Goal: Transaction & Acquisition: Purchase product/service

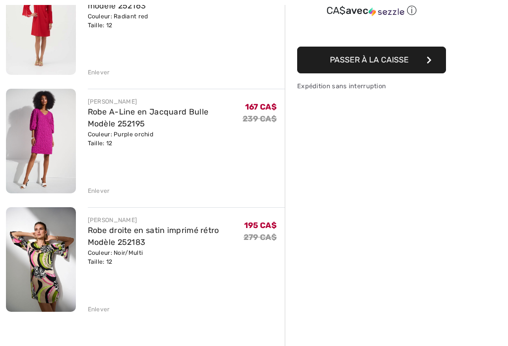
scroll to position [175, 0]
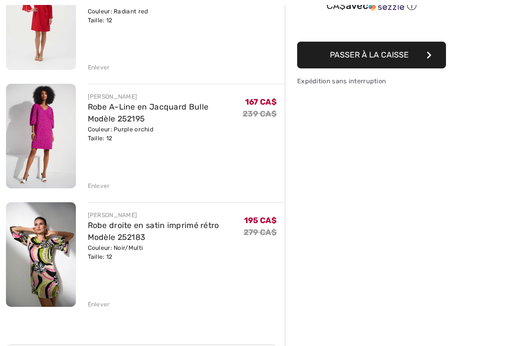
click at [99, 297] on div "[PERSON_NAME] Robe droite en satin imprimé rétro Modèle 252183 Couleur: Noir/Mu…" at bounding box center [186, 256] width 197 height 107
click at [100, 308] on div "Enlever" at bounding box center [99, 304] width 22 height 9
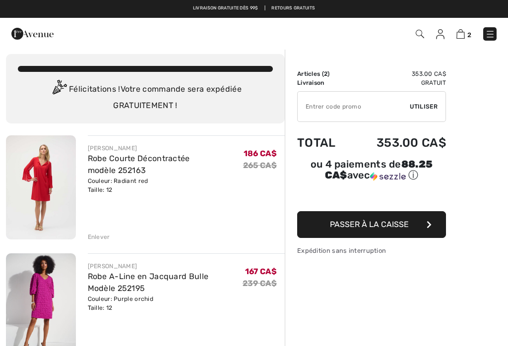
scroll to position [0, 0]
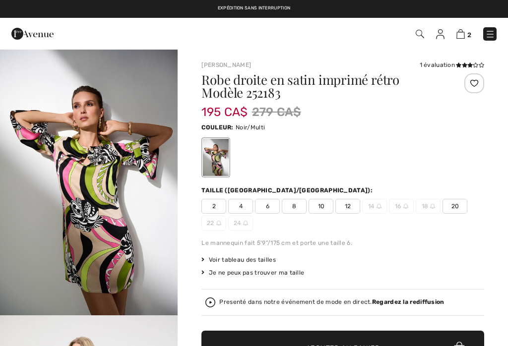
checkbox input "true"
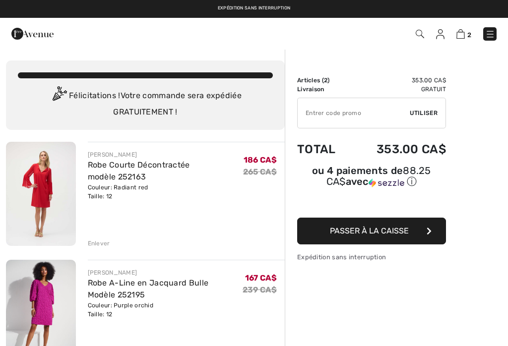
click at [494, 34] on img at bounding box center [490, 34] width 10 height 10
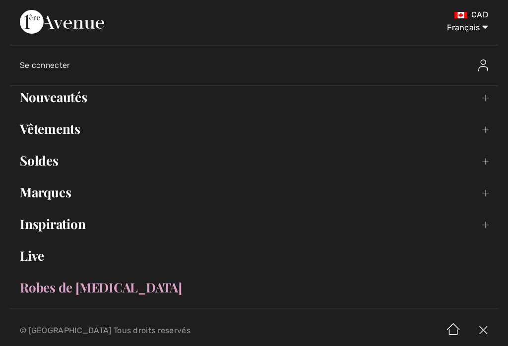
click at [47, 163] on link "Soldes Toggle submenu" at bounding box center [254, 161] width 488 height 22
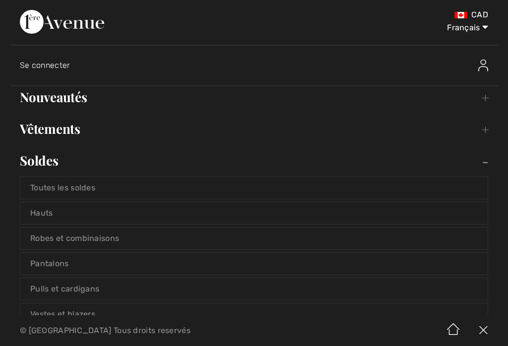
click at [129, 236] on link "Robes et combinaisons" at bounding box center [253, 239] width 467 height 22
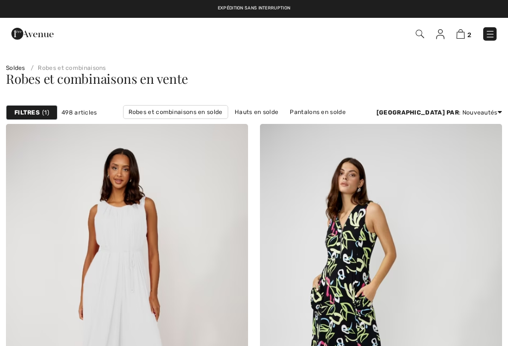
checkbox input "true"
click at [37, 111] on strong "Filtres" at bounding box center [26, 112] width 25 height 9
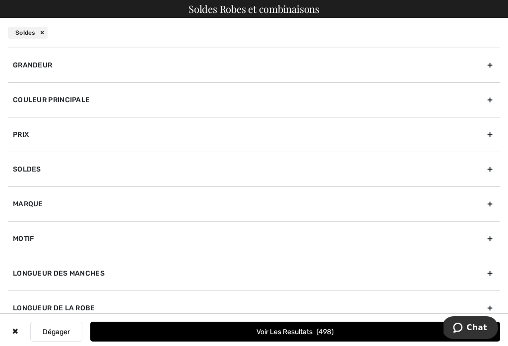
click at [492, 66] on div "Grandeur" at bounding box center [254, 65] width 492 height 35
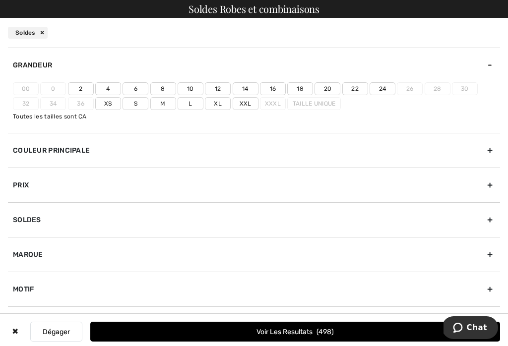
click at [222, 83] on label "12" at bounding box center [218, 88] width 26 height 13
click at [0, 0] on input"] "12" at bounding box center [0, 0] width 0 height 0
click at [334, 331] on span "159" at bounding box center [326, 332] width 16 height 8
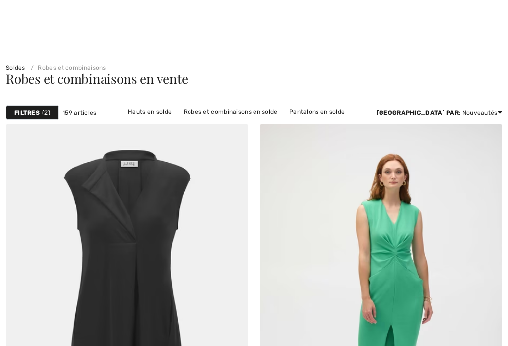
checkbox input "true"
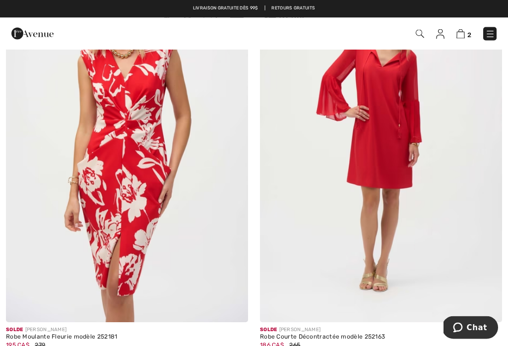
scroll to position [2739, 0]
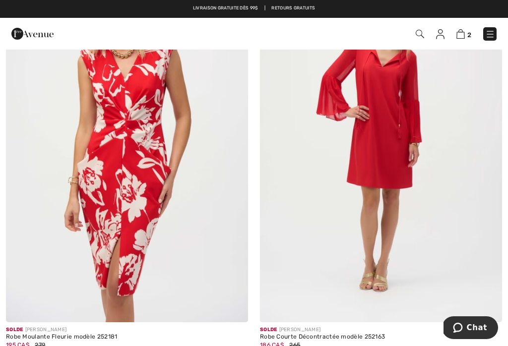
click at [492, 299] on span at bounding box center [487, 307] width 20 height 20
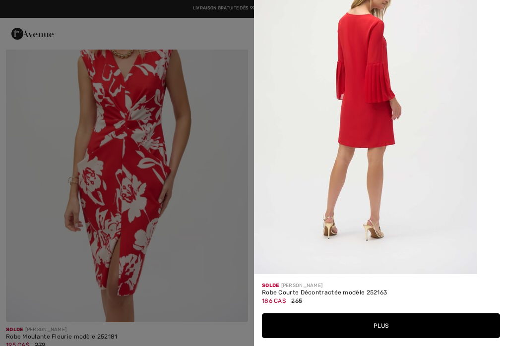
scroll to position [1179, 0]
click at [42, 137] on div at bounding box center [254, 173] width 508 height 346
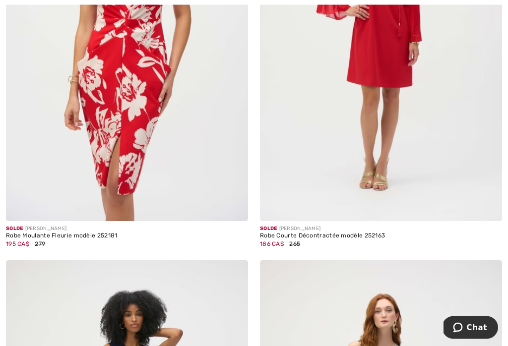
scroll to position [2840, 0]
click at [430, 159] on img at bounding box center [381, 39] width 242 height 363
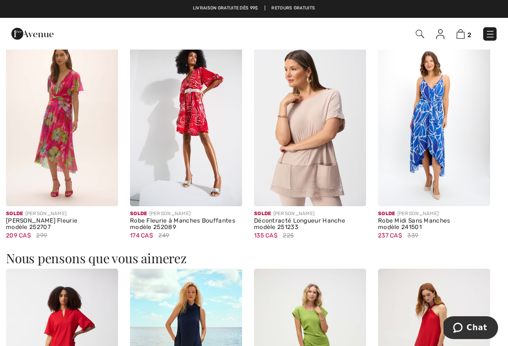
scroll to position [636, 0]
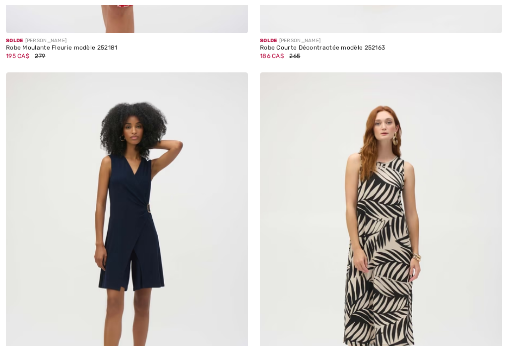
checkbox input "true"
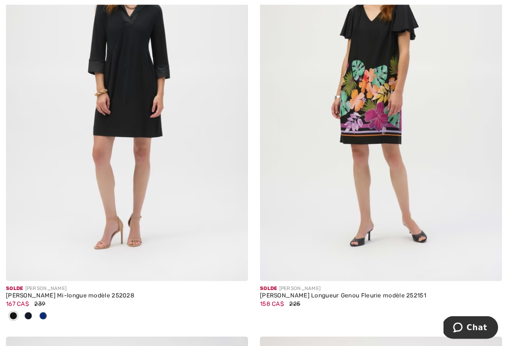
scroll to position [3600, 0]
click at [48, 314] on div at bounding box center [43, 316] width 15 height 16
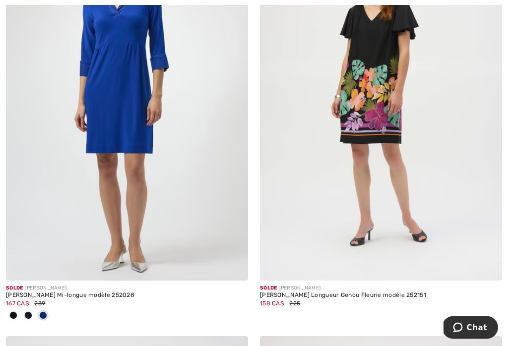
scroll to position [3603, 0]
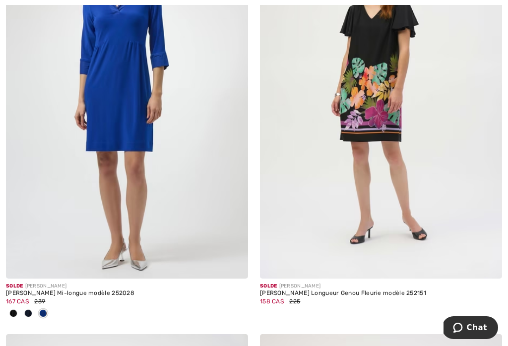
click at [490, 259] on img at bounding box center [486, 263] width 9 height 9
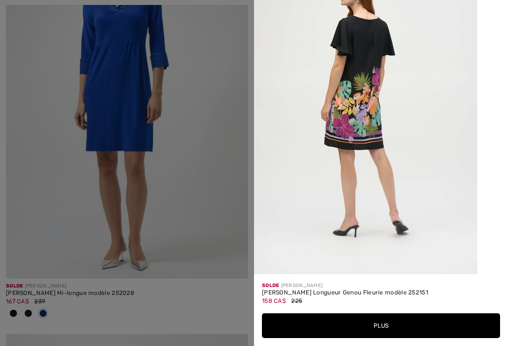
scroll to position [1498, 0]
click at [41, 144] on div at bounding box center [254, 173] width 508 height 346
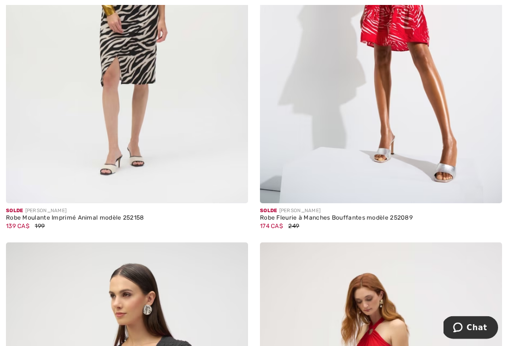
scroll to position [5845, 0]
click at [487, 184] on img at bounding box center [486, 188] width 9 height 9
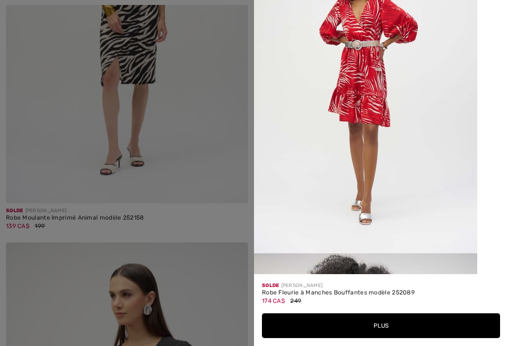
scroll to position [881, 0]
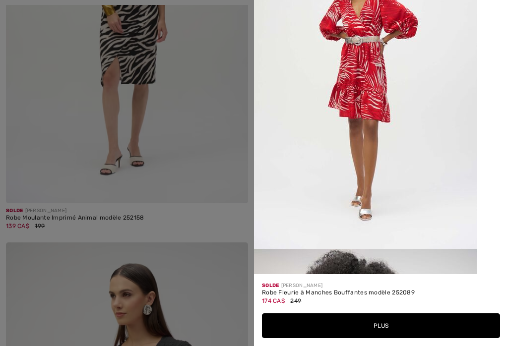
click at [38, 115] on div at bounding box center [254, 173] width 508 height 346
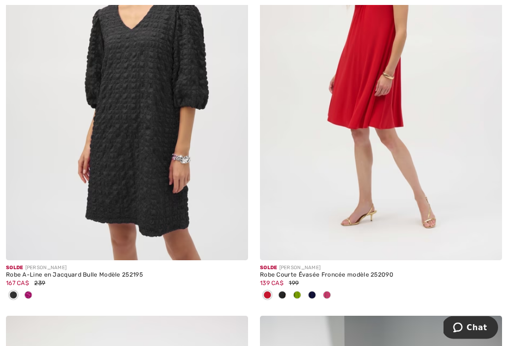
scroll to position [6190, 0]
click at [232, 241] on img at bounding box center [233, 245] width 9 height 9
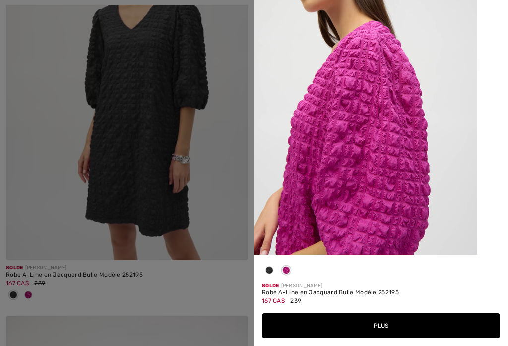
click at [55, 132] on div at bounding box center [254, 173] width 508 height 346
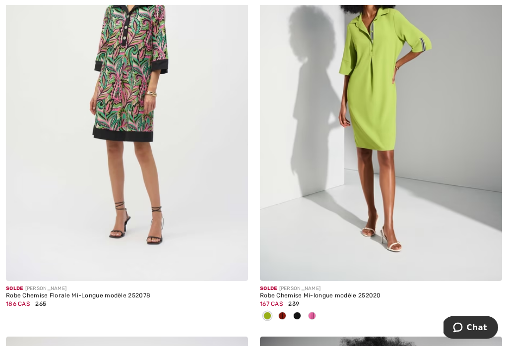
scroll to position [6586, 0]
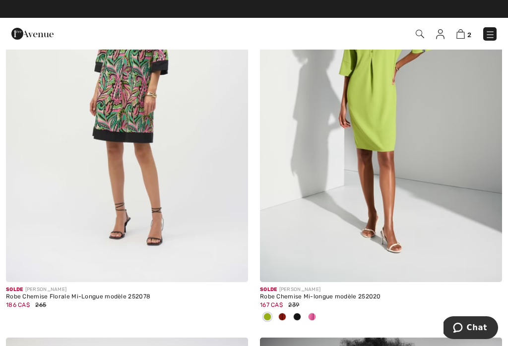
click at [490, 263] on img at bounding box center [486, 267] width 9 height 9
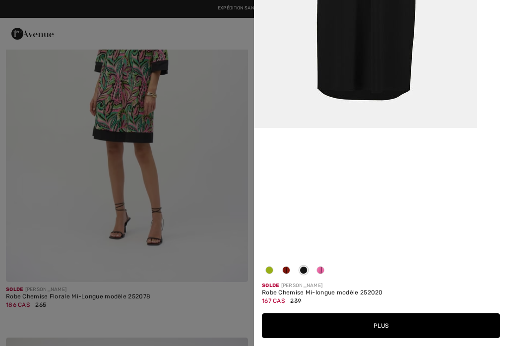
scroll to position [515, 0]
click at [306, 274] on span at bounding box center [303, 270] width 8 height 8
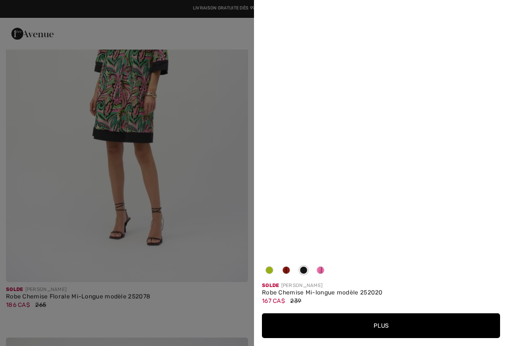
scroll to position [63, 0]
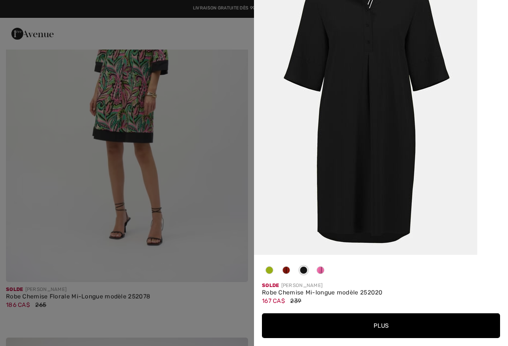
click at [284, 274] on span at bounding box center [286, 270] width 8 height 8
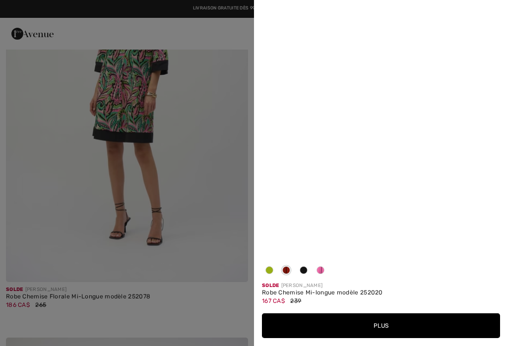
scroll to position [0, 0]
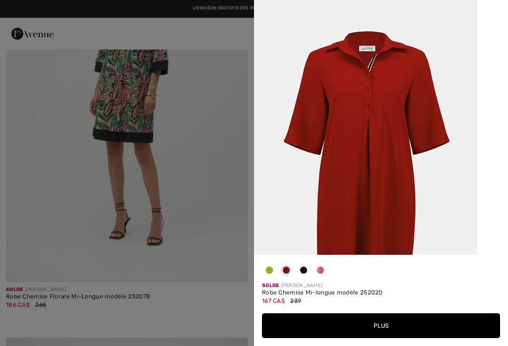
click at [35, 146] on div at bounding box center [254, 173] width 508 height 346
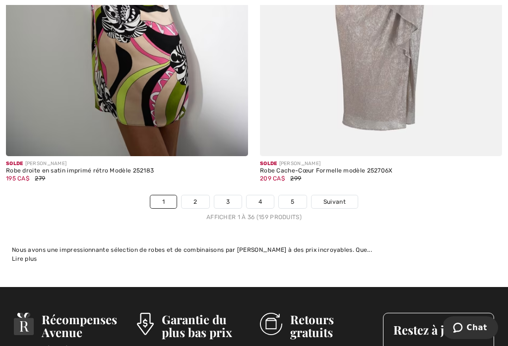
scroll to position [7546, 0]
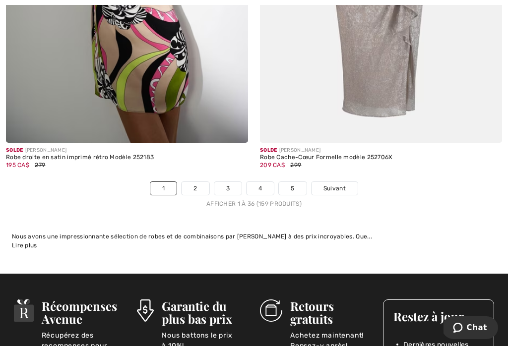
click at [190, 184] on link "2" at bounding box center [194, 188] width 27 height 13
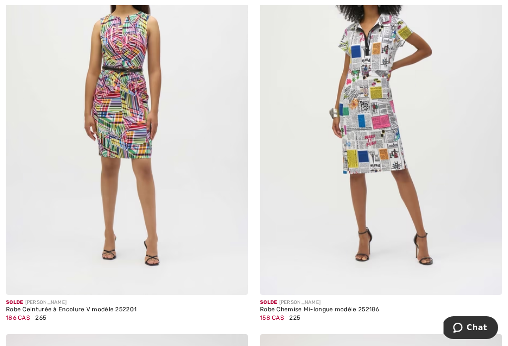
scroll to position [1399, 0]
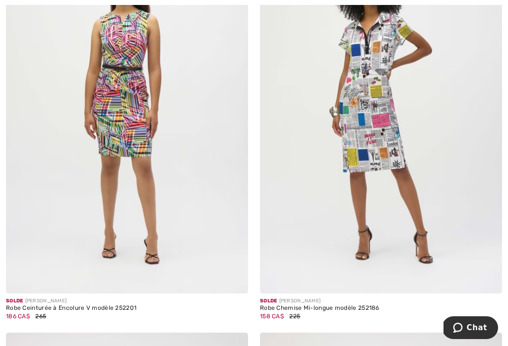
click at [490, 279] on img at bounding box center [486, 278] width 9 height 9
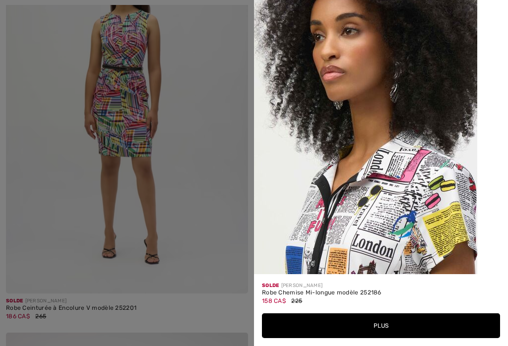
scroll to position [879, 0]
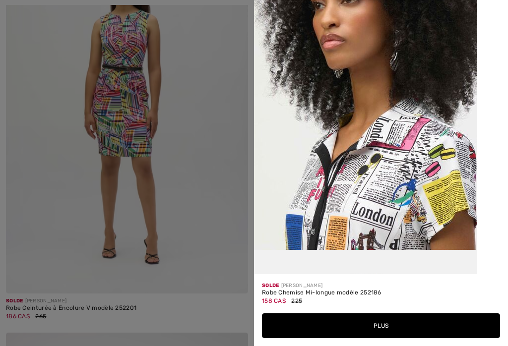
click at [49, 126] on div at bounding box center [254, 173] width 508 height 346
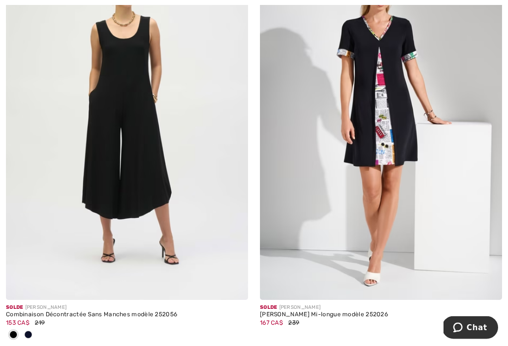
scroll to position [2197, 0]
click at [482, 286] on span at bounding box center [487, 285] width 20 height 20
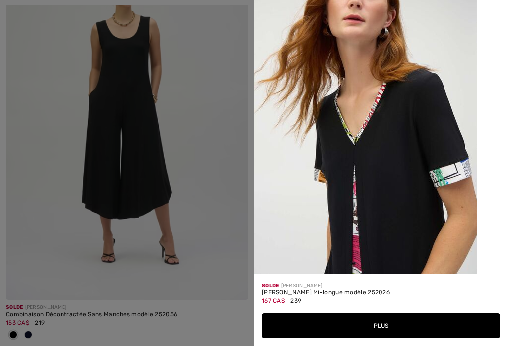
scroll to position [1237, 0]
click at [47, 138] on div at bounding box center [254, 173] width 508 height 346
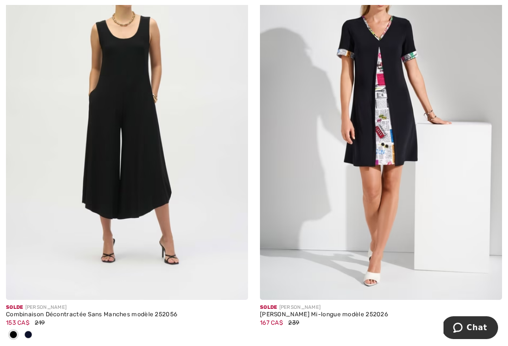
scroll to position [0, 0]
click at [52, 118] on img at bounding box center [127, 118] width 242 height 363
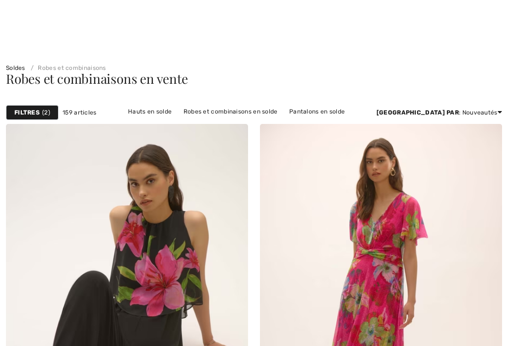
checkbox input "true"
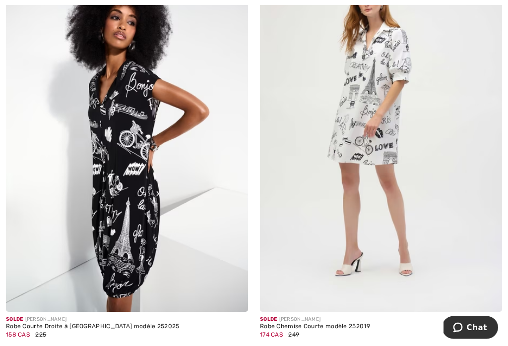
scroll to position [2684, 0]
click at [489, 292] on img at bounding box center [486, 296] width 9 height 9
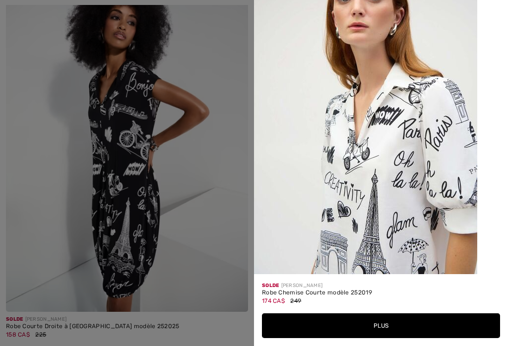
scroll to position [1163, 0]
click at [385, 338] on button "Plus" at bounding box center [381, 325] width 238 height 25
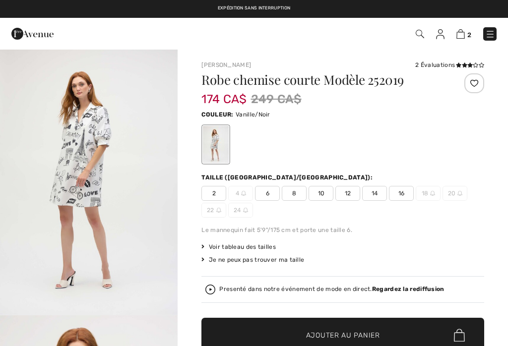
checkbox input "true"
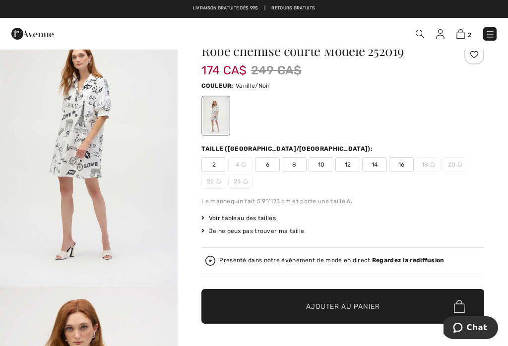
scroll to position [28, 0]
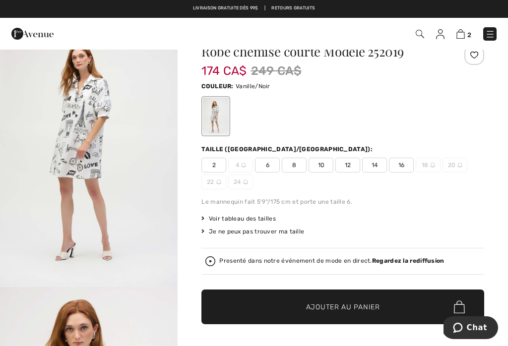
click at [346, 167] on span "12" at bounding box center [347, 165] width 25 height 15
click at [366, 308] on span "Ajouter au panier" at bounding box center [343, 307] width 74 height 10
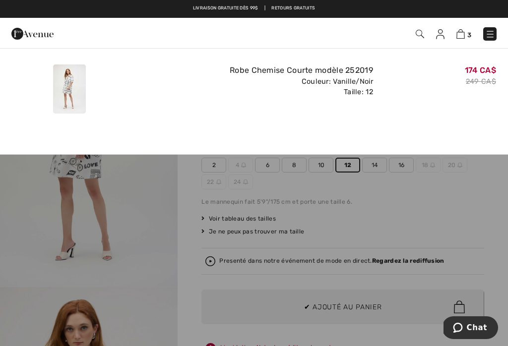
scroll to position [0, 0]
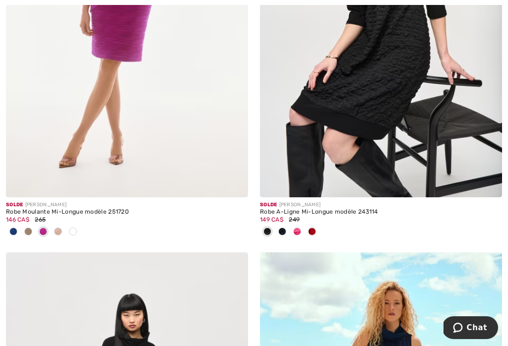
scroll to position [3202, 0]
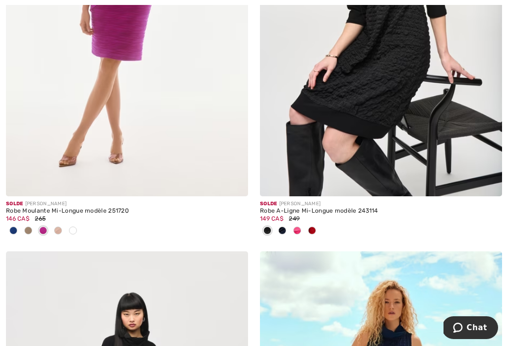
click at [486, 182] on img at bounding box center [486, 181] width 9 height 9
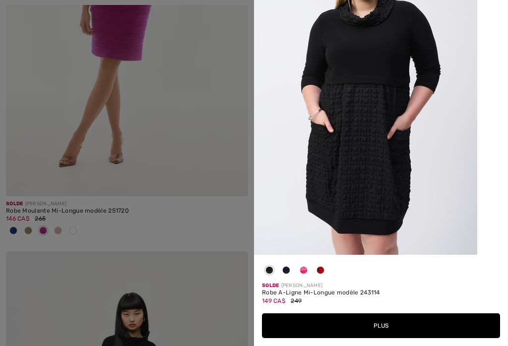
scroll to position [1517, 0]
click at [307, 282] on div at bounding box center [303, 272] width 15 height 19
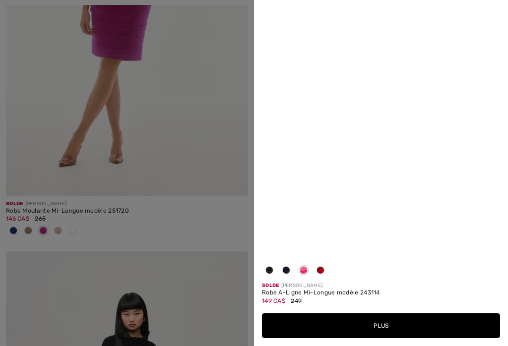
scroll to position [0, 0]
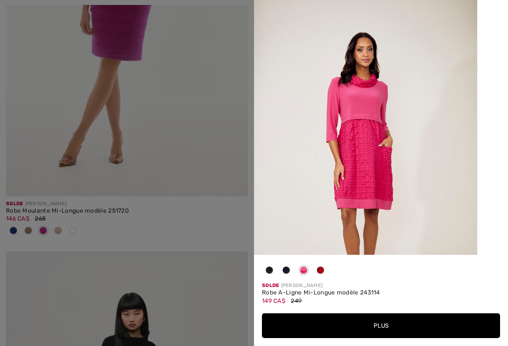
click at [45, 154] on div at bounding box center [254, 173] width 508 height 346
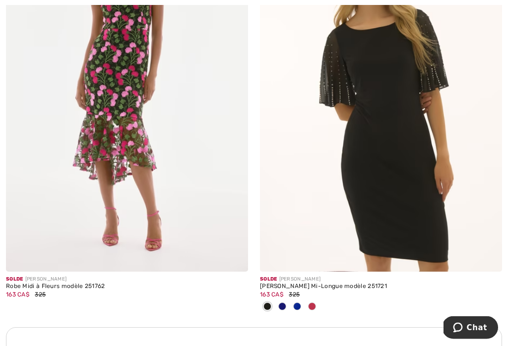
scroll to position [4800, 0]
click at [490, 252] on img at bounding box center [486, 256] width 9 height 9
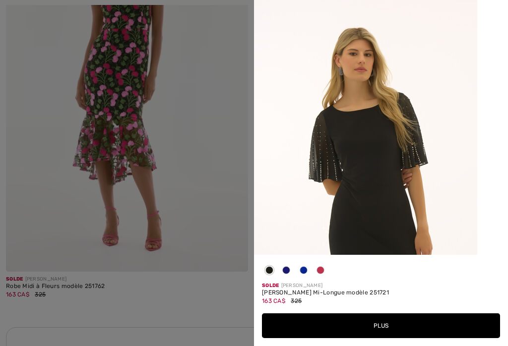
click at [309, 282] on div at bounding box center [303, 272] width 15 height 19
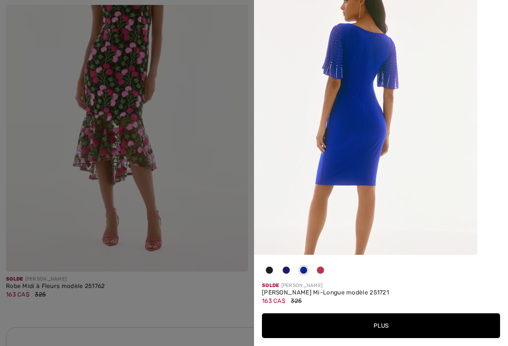
scroll to position [357, 0]
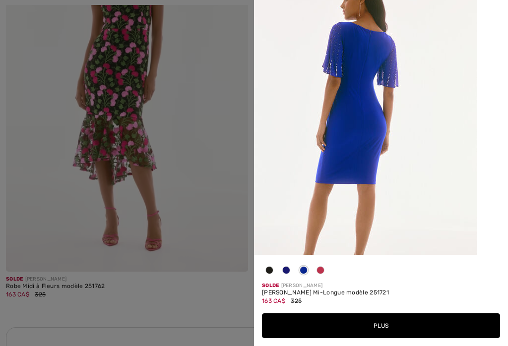
click at [326, 282] on div at bounding box center [320, 272] width 15 height 19
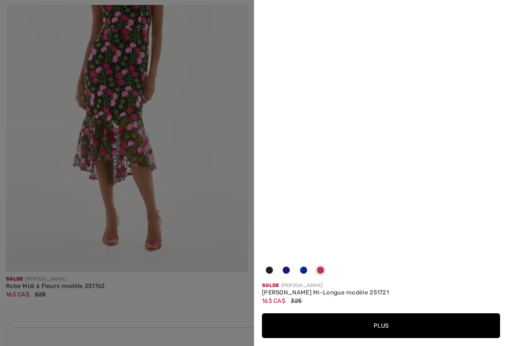
scroll to position [0, 0]
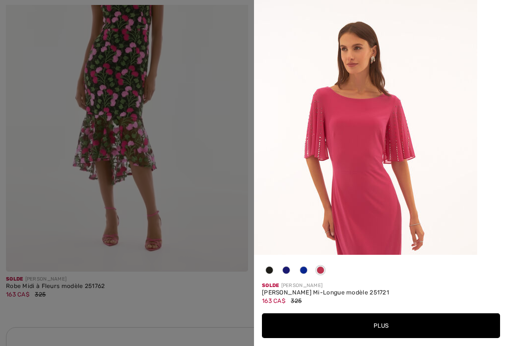
click at [291, 282] on div at bounding box center [286, 272] width 15 height 19
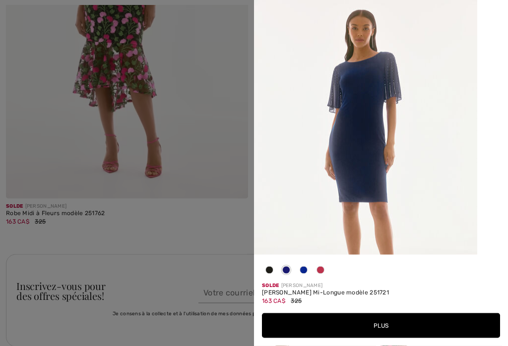
click at [42, 129] on div at bounding box center [254, 173] width 508 height 346
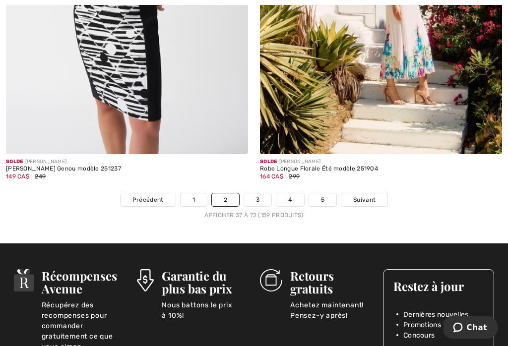
scroll to position [7536, 0]
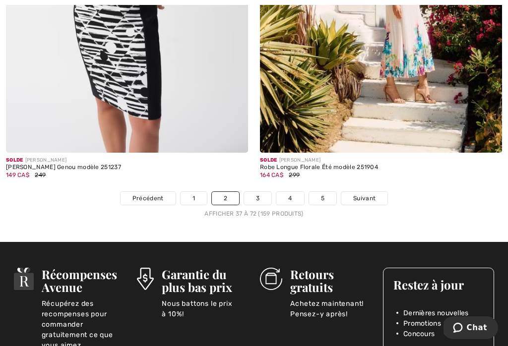
click at [260, 194] on link "3" at bounding box center [257, 198] width 27 height 13
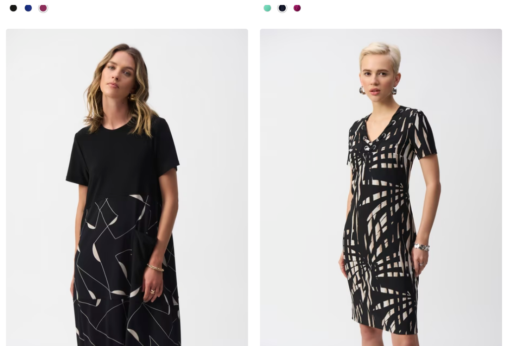
checkbox input "true"
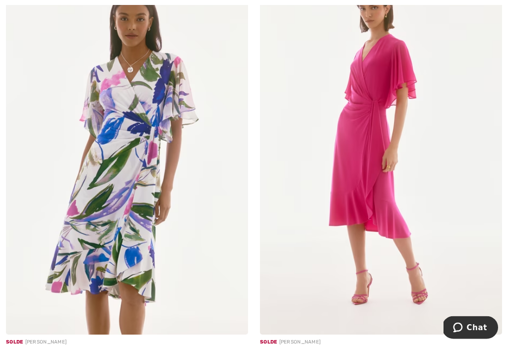
scroll to position [3119, 0]
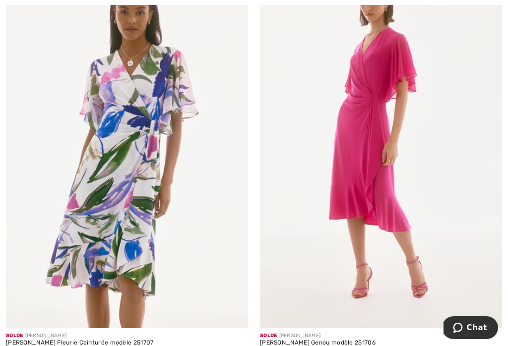
click at [235, 313] on img at bounding box center [233, 313] width 9 height 9
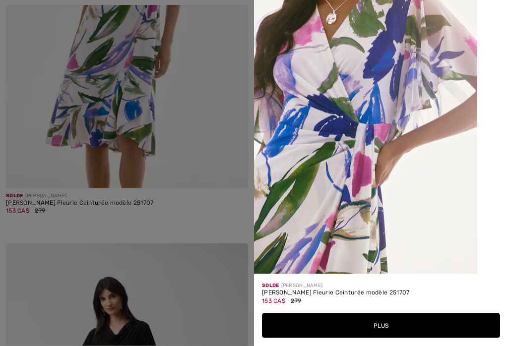
scroll to position [3274, 0]
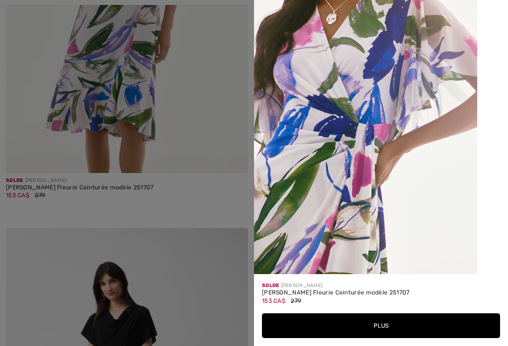
click at [387, 338] on button "Plus" at bounding box center [381, 325] width 238 height 25
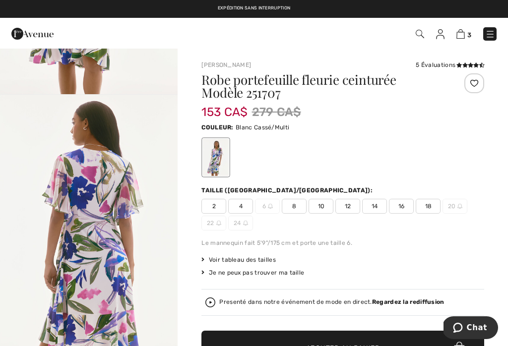
scroll to position [218, 0]
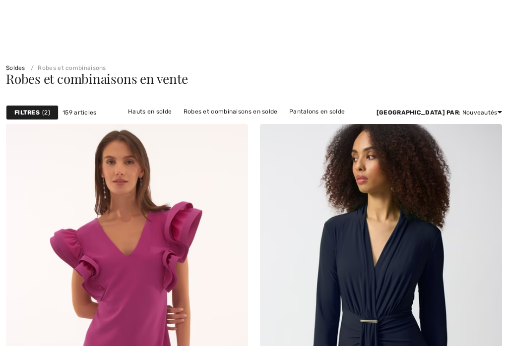
checkbox input "true"
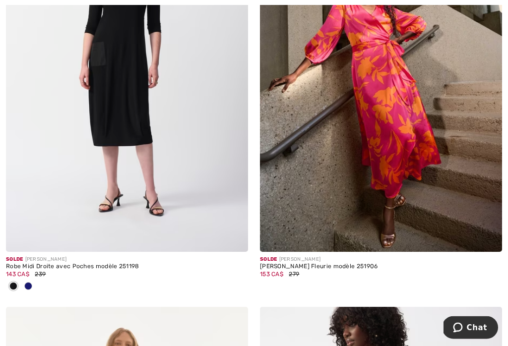
scroll to position [5378, 0]
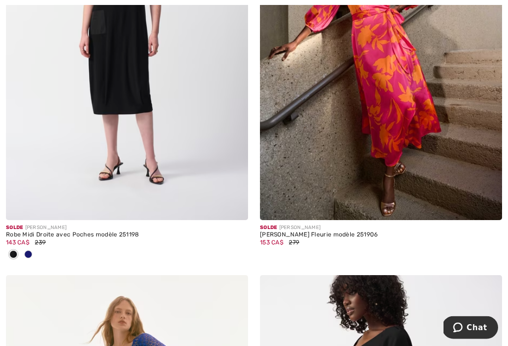
click at [480, 201] on span at bounding box center [487, 206] width 20 height 20
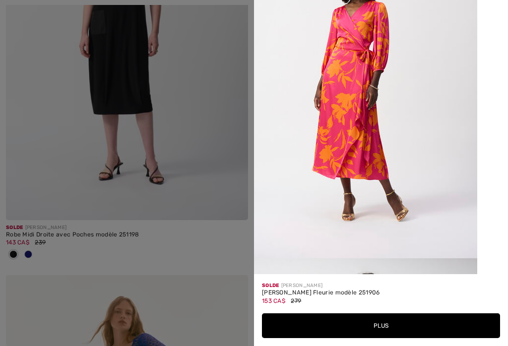
click at [39, 129] on div at bounding box center [254, 173] width 508 height 346
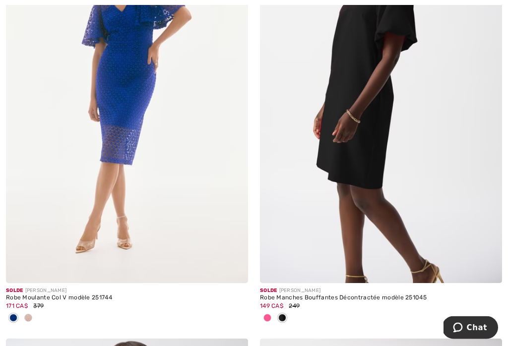
scroll to position [5765, 0]
click at [235, 264] on img at bounding box center [233, 268] width 9 height 9
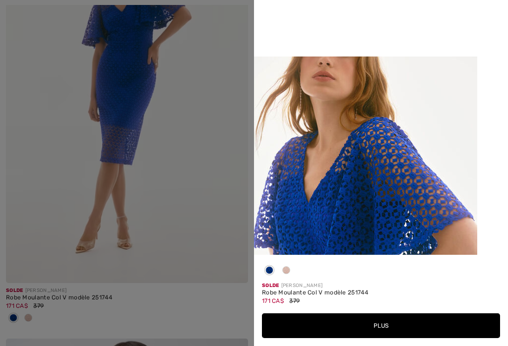
click at [42, 143] on div at bounding box center [254, 173] width 508 height 346
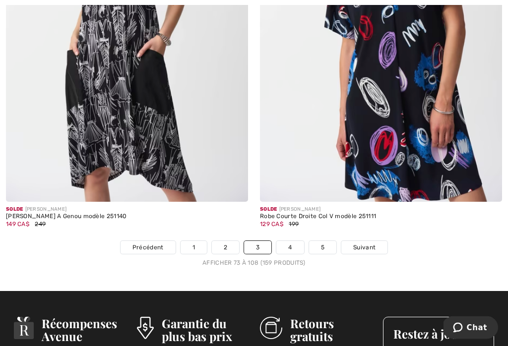
scroll to position [7522, 0]
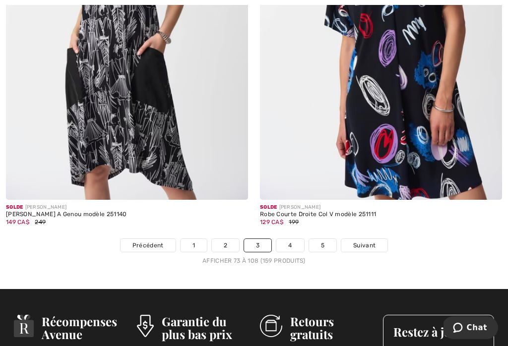
click at [295, 243] on link "4" at bounding box center [289, 245] width 27 height 13
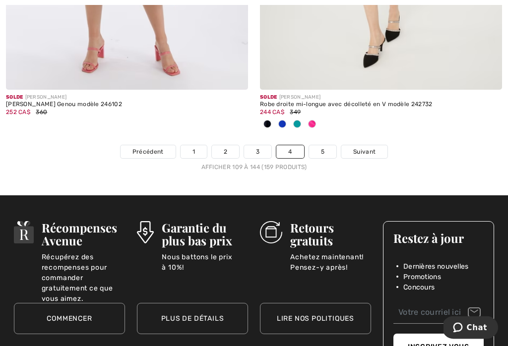
scroll to position [7534, 0]
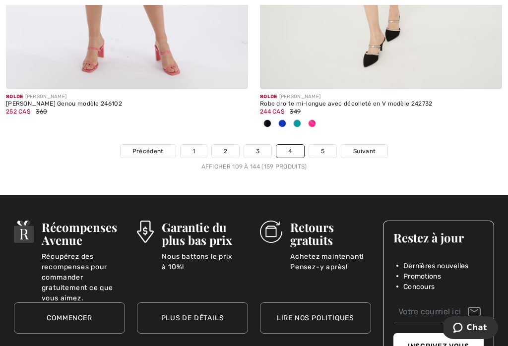
click at [325, 145] on link "5" at bounding box center [322, 151] width 27 height 13
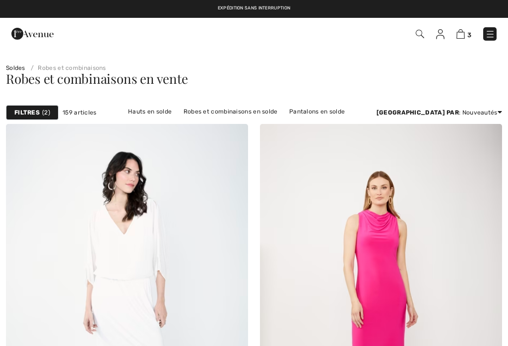
checkbox input "true"
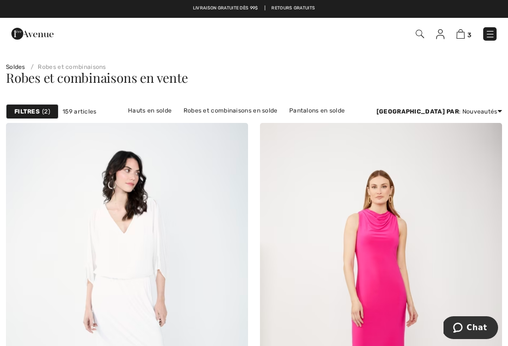
scroll to position [0, 0]
click at [462, 37] on img at bounding box center [460, 33] width 8 height 9
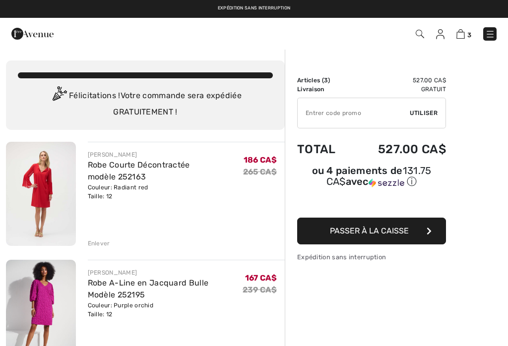
click at [101, 245] on div "Enlever" at bounding box center [99, 243] width 22 height 9
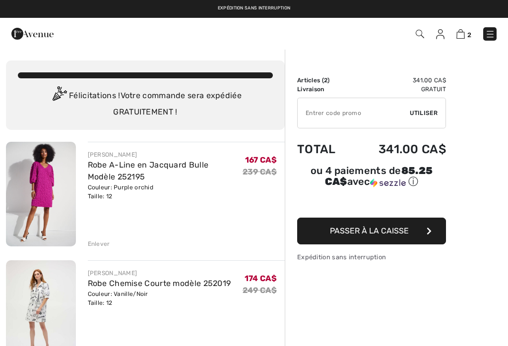
click at [108, 248] on div "Enlever" at bounding box center [99, 243] width 22 height 9
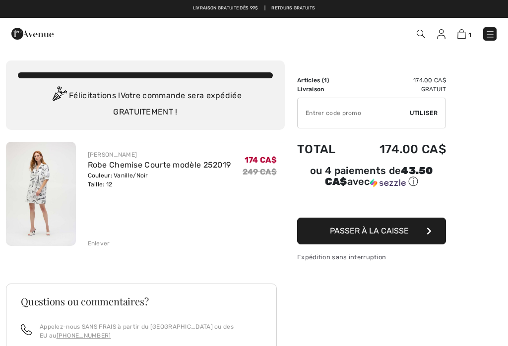
click at [53, 180] on img at bounding box center [41, 194] width 70 height 104
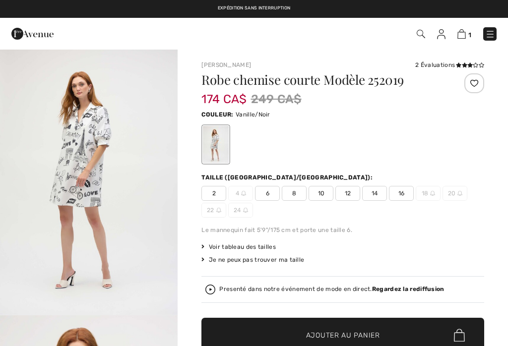
checkbox input "true"
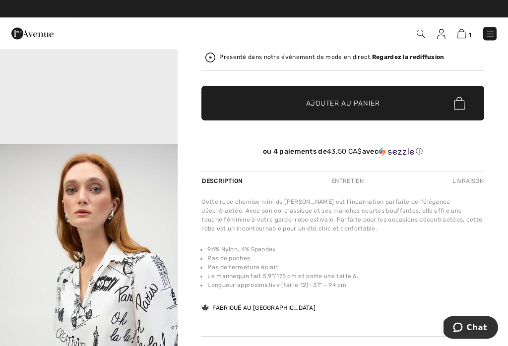
scroll to position [232, 0]
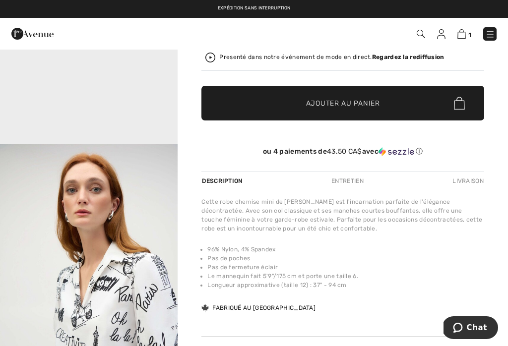
click at [463, 38] on img at bounding box center [461, 33] width 8 height 9
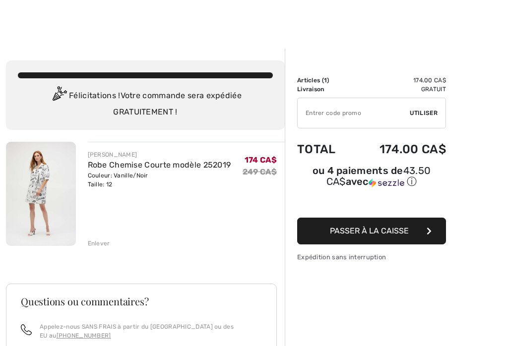
click at [404, 233] on span "Passer à la caisse" at bounding box center [369, 230] width 79 height 9
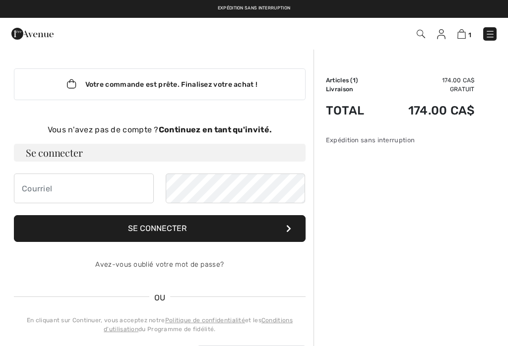
click at [243, 130] on strong "Continuez en tant qu'invité." at bounding box center [215, 129] width 113 height 9
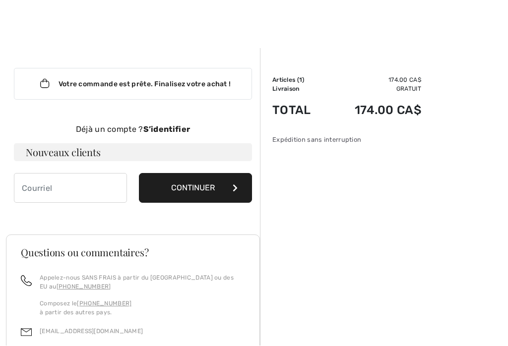
scroll to position [3, 0]
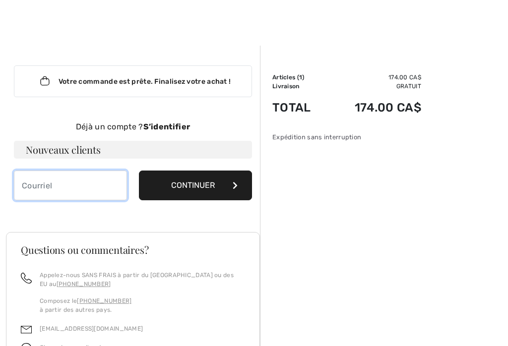
click at [43, 184] on input "email" at bounding box center [70, 186] width 113 height 30
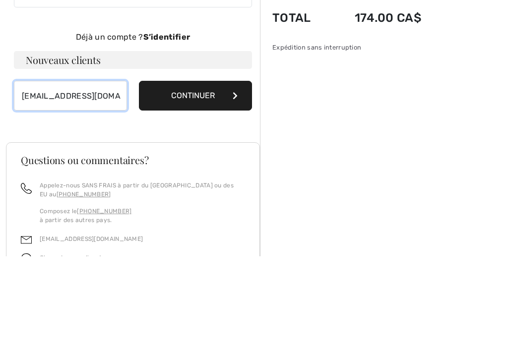
type input "[EMAIL_ADDRESS][DOMAIN_NAME]"
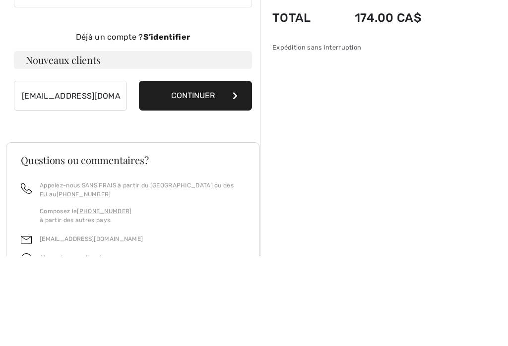
click at [191, 171] on button "Continuer" at bounding box center [195, 186] width 113 height 30
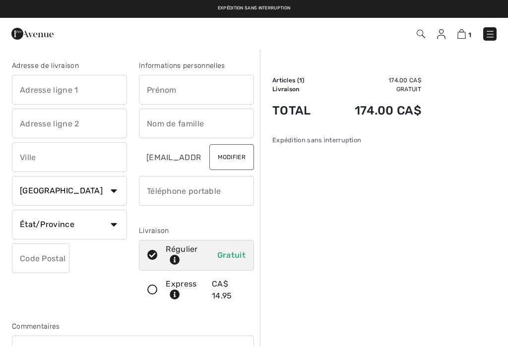
checkbox input "true"
click at [68, 91] on input "text" at bounding box center [69, 90] width 115 height 30
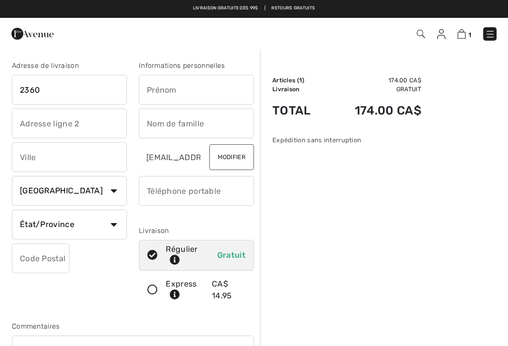
type input "2360 des bazars"
type input "St-Hyacinthe QC J2T 4P2"
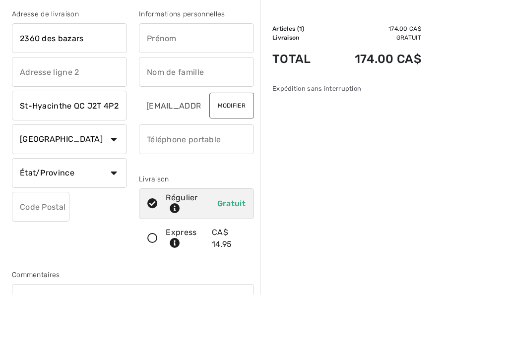
click at [182, 75] on input "text" at bounding box center [196, 90] width 115 height 30
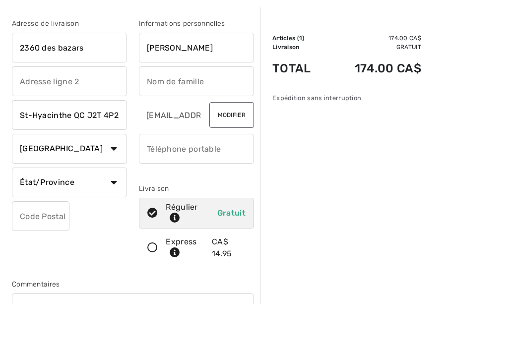
click at [183, 109] on input "text" at bounding box center [196, 124] width 115 height 30
type input "[PERSON_NAME]"
click at [118, 142] on input "St-Hyacinthe QC J2T 4P2" at bounding box center [69, 157] width 115 height 30
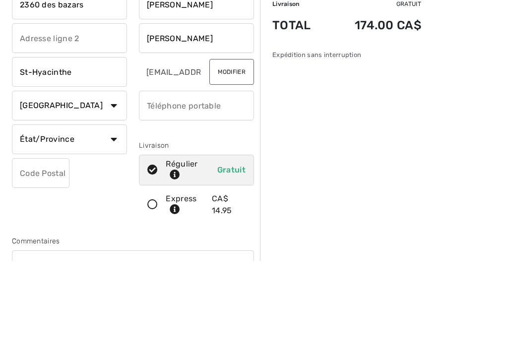
click at [114, 210] on select "État/Province Alberta Colombie-Britannique Ile-du-Prince-Edward Manitoba Nouvea…" at bounding box center [69, 225] width 115 height 30
type input "St-Hyacinthe"
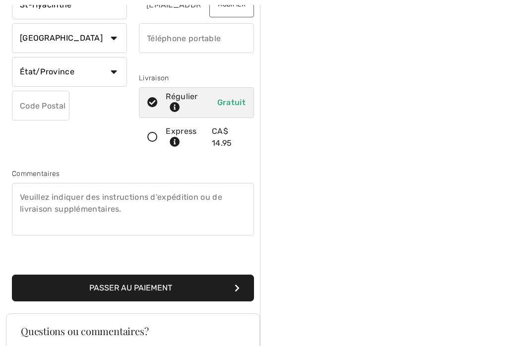
select select "QC"
click at [185, 44] on input "phone" at bounding box center [196, 38] width 115 height 30
type input "4502301241"
click at [46, 100] on input "text" at bounding box center [41, 106] width 58 height 30
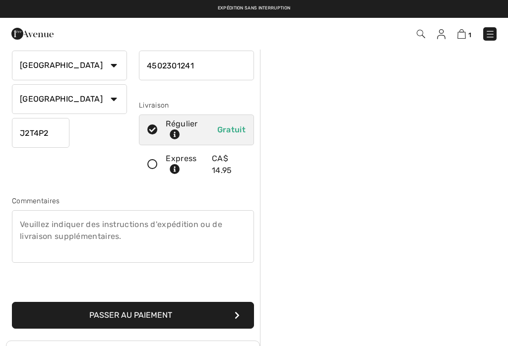
scroll to position [124, 0]
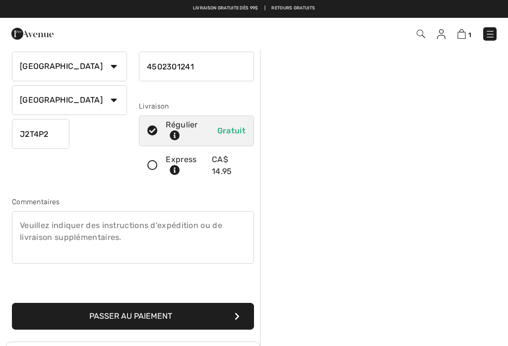
type input "J2T4P2"
click at [245, 320] on button "Passer au paiement" at bounding box center [133, 316] width 242 height 27
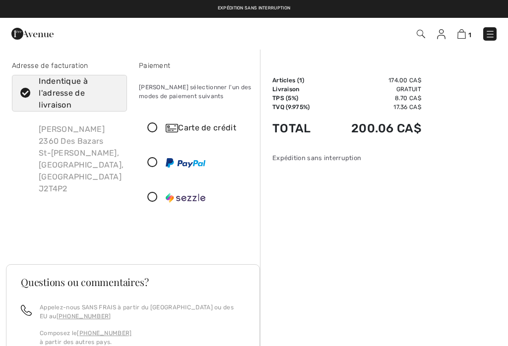
click at [152, 164] on icon at bounding box center [152, 163] width 26 height 10
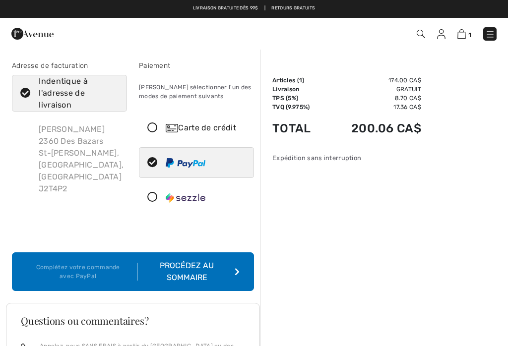
click at [223, 267] on div "Procédez au sommaire" at bounding box center [189, 272] width 102 height 24
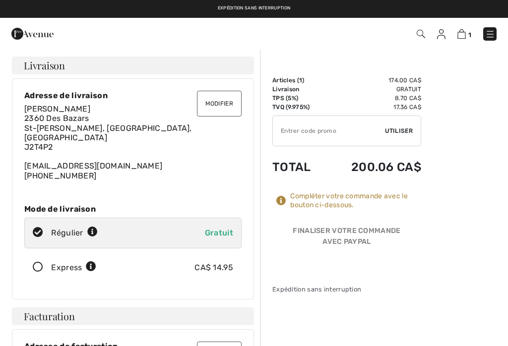
checkbox input "true"
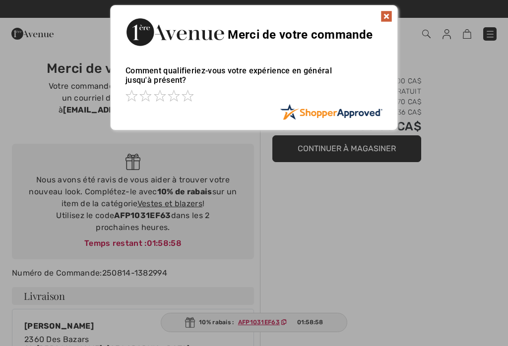
click at [386, 19] on img at bounding box center [386, 16] width 12 height 12
